Goal: Task Accomplishment & Management: Use online tool/utility

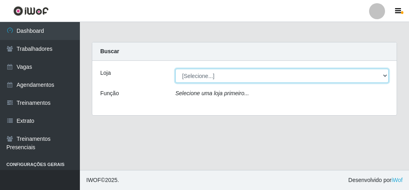
click at [322, 70] on select "[Selecione...] Rede Econômico - Malvinas Rede Econômico - Prata" at bounding box center [282, 76] width 213 height 14
select select "194"
click at [176, 69] on select "[Selecione...] Rede Econômico - Malvinas Rede Econômico - Prata" at bounding box center [282, 76] width 213 height 14
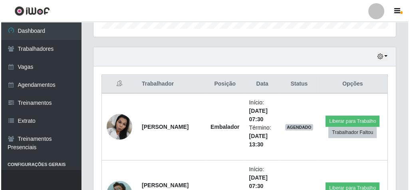
scroll to position [288, 0]
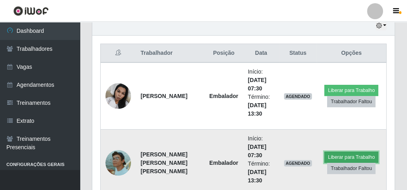
click at [353, 152] on button "Liberar para Trabalho" at bounding box center [352, 157] width 54 height 11
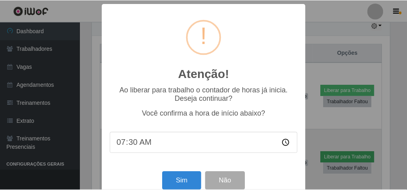
scroll to position [166, 300]
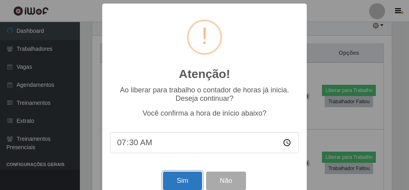
click at [184, 182] on button "Sim" at bounding box center [182, 181] width 39 height 19
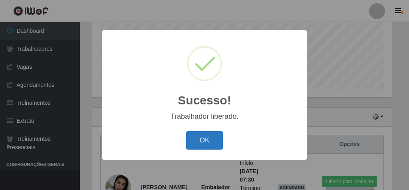
click at [204, 137] on button "OK" at bounding box center [204, 140] width 37 height 19
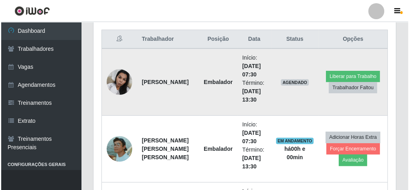
scroll to position [325, 0]
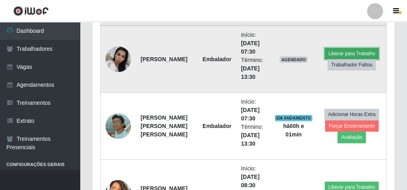
click at [335, 48] on button "Liberar para Trabalho" at bounding box center [352, 53] width 54 height 11
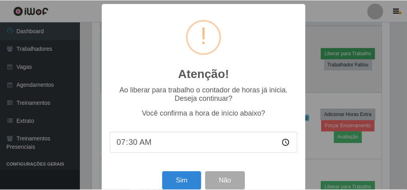
scroll to position [166, 300]
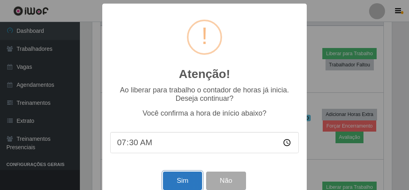
click at [188, 184] on button "Sim" at bounding box center [182, 181] width 39 height 19
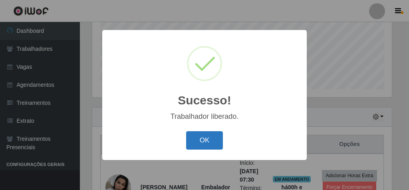
click at [202, 141] on button "OK" at bounding box center [204, 140] width 37 height 19
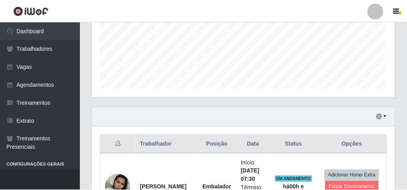
scroll to position [166, 303]
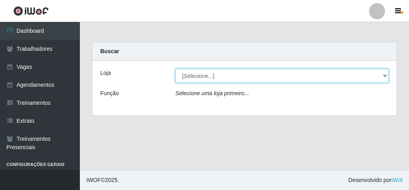
click at [385, 72] on select "[Selecione...] Rede Econômico - Malvinas Rede Econômico - Prata" at bounding box center [282, 76] width 213 height 14
select select "194"
click at [176, 69] on select "[Selecione...] Rede Econômico - Malvinas Rede Econômico - Prata" at bounding box center [282, 76] width 213 height 14
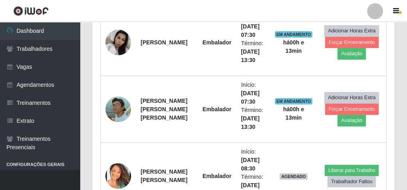
scroll to position [279, 0]
